Goal: Find specific page/section: Find specific page/section

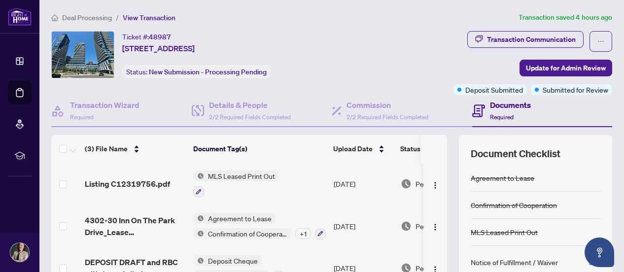
click at [87, 13] on span "Deal Processing" at bounding box center [87, 17] width 50 height 9
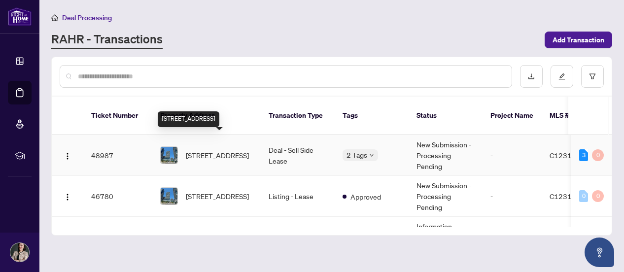
click at [211, 150] on span "[STREET_ADDRESS]" at bounding box center [217, 155] width 63 height 11
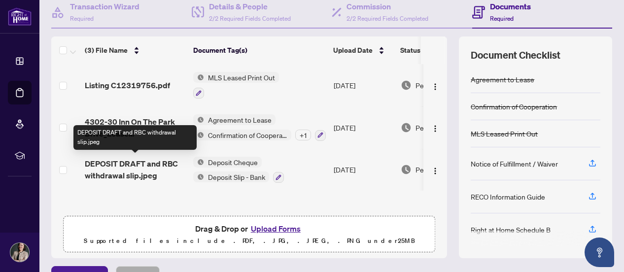
scroll to position [0, 0]
